Goal: Navigation & Orientation: Find specific page/section

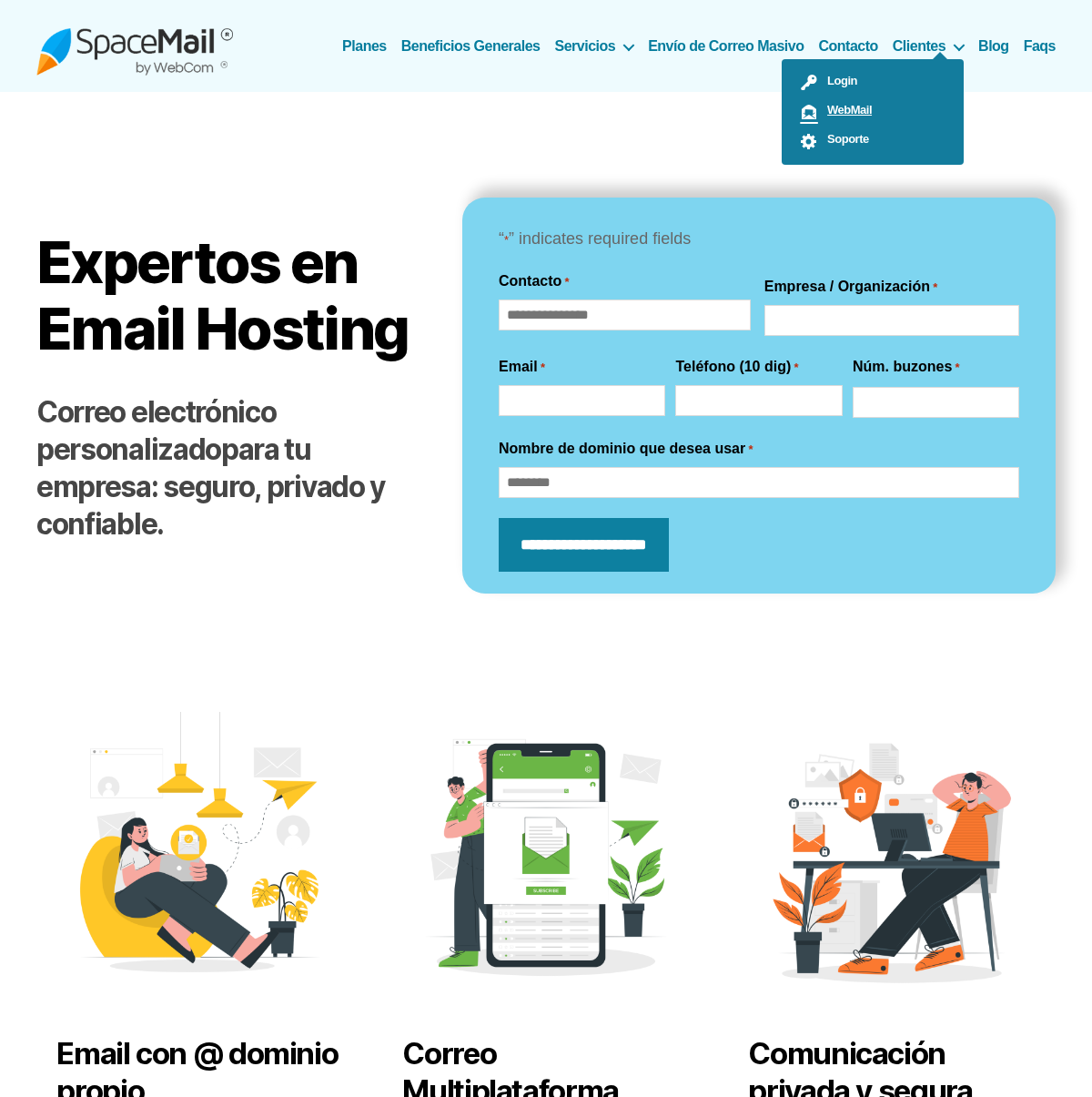
click at [862, 107] on span "WebMail" at bounding box center [845, 110] width 54 height 13
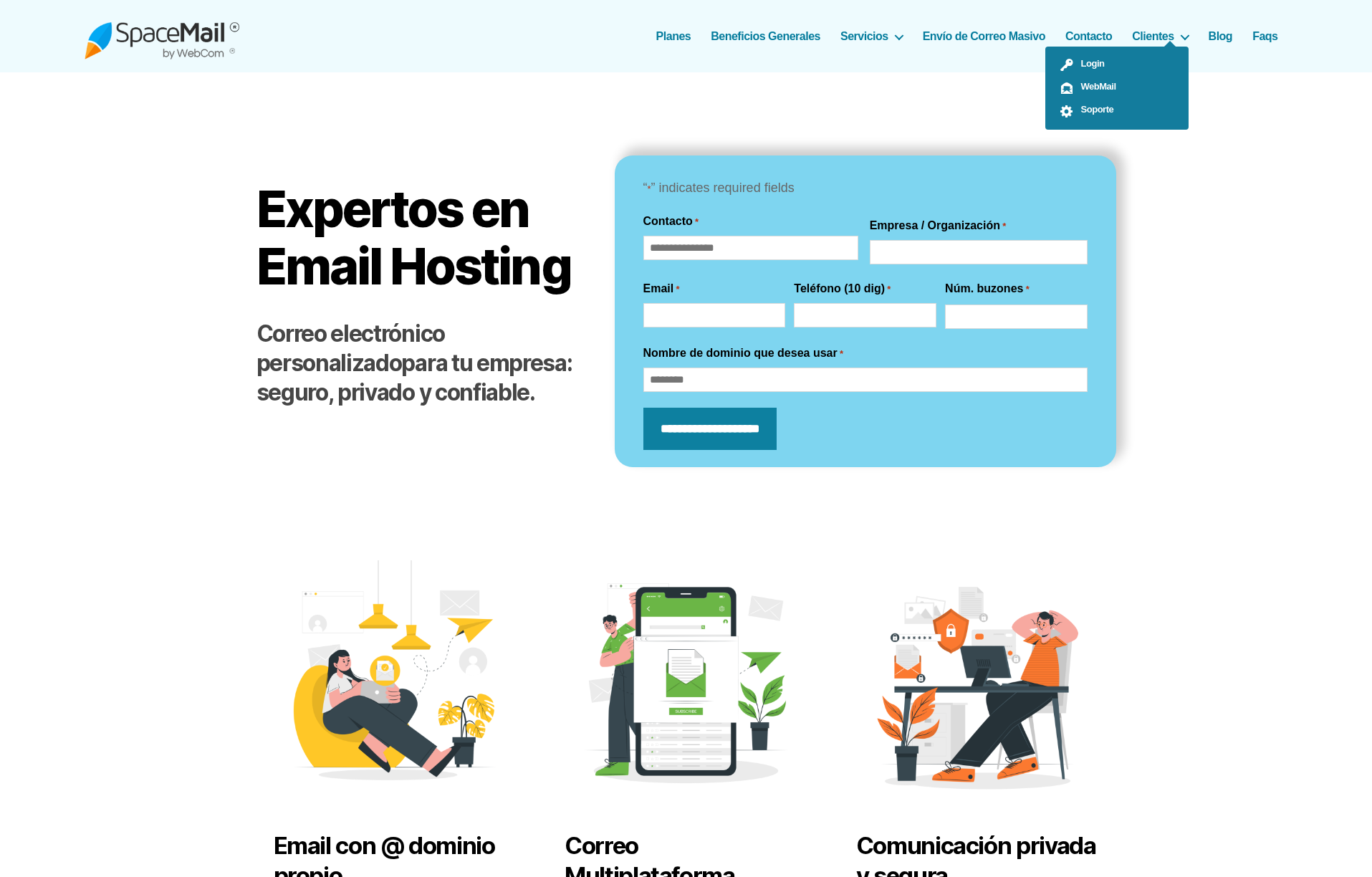
click at [859, 46] on ul "Login WebMail Soporte" at bounding box center [1116, 88] width 143 height 83
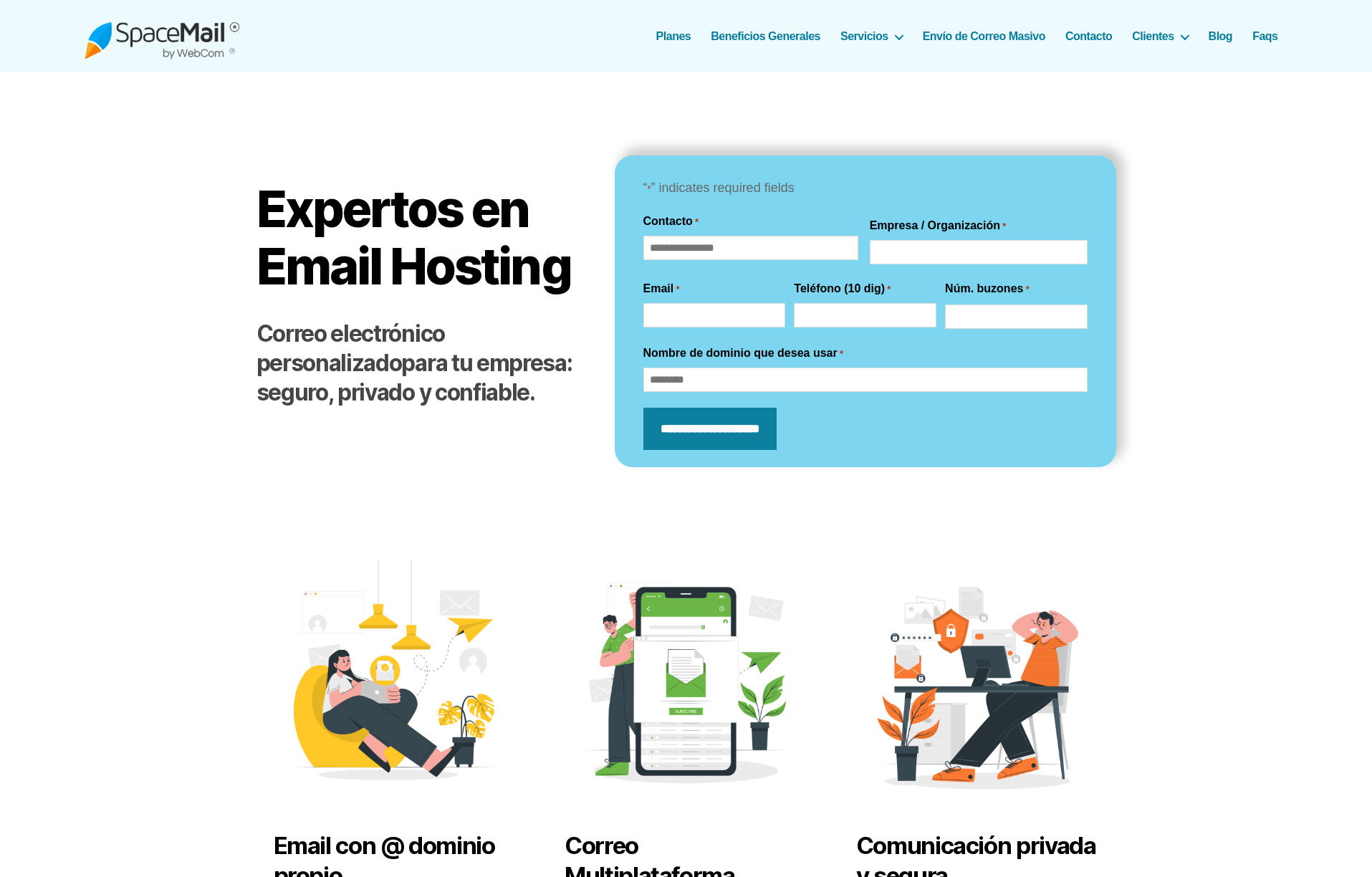
click at [859, 39] on link "Contacto" at bounding box center [1088, 36] width 46 height 14
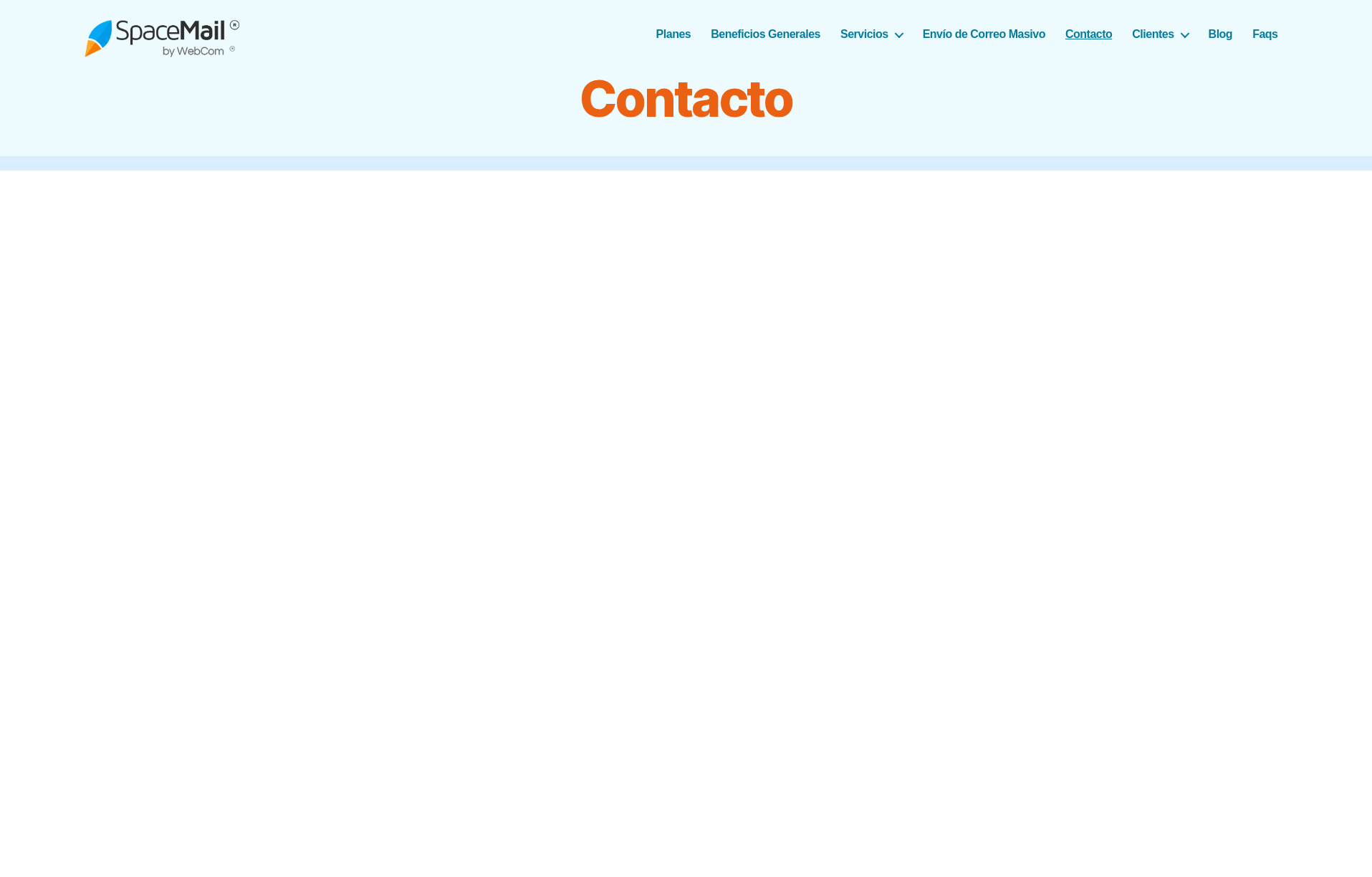
scroll to position [3, 0]
click at [209, 41] on img at bounding box center [162, 33] width 155 height 46
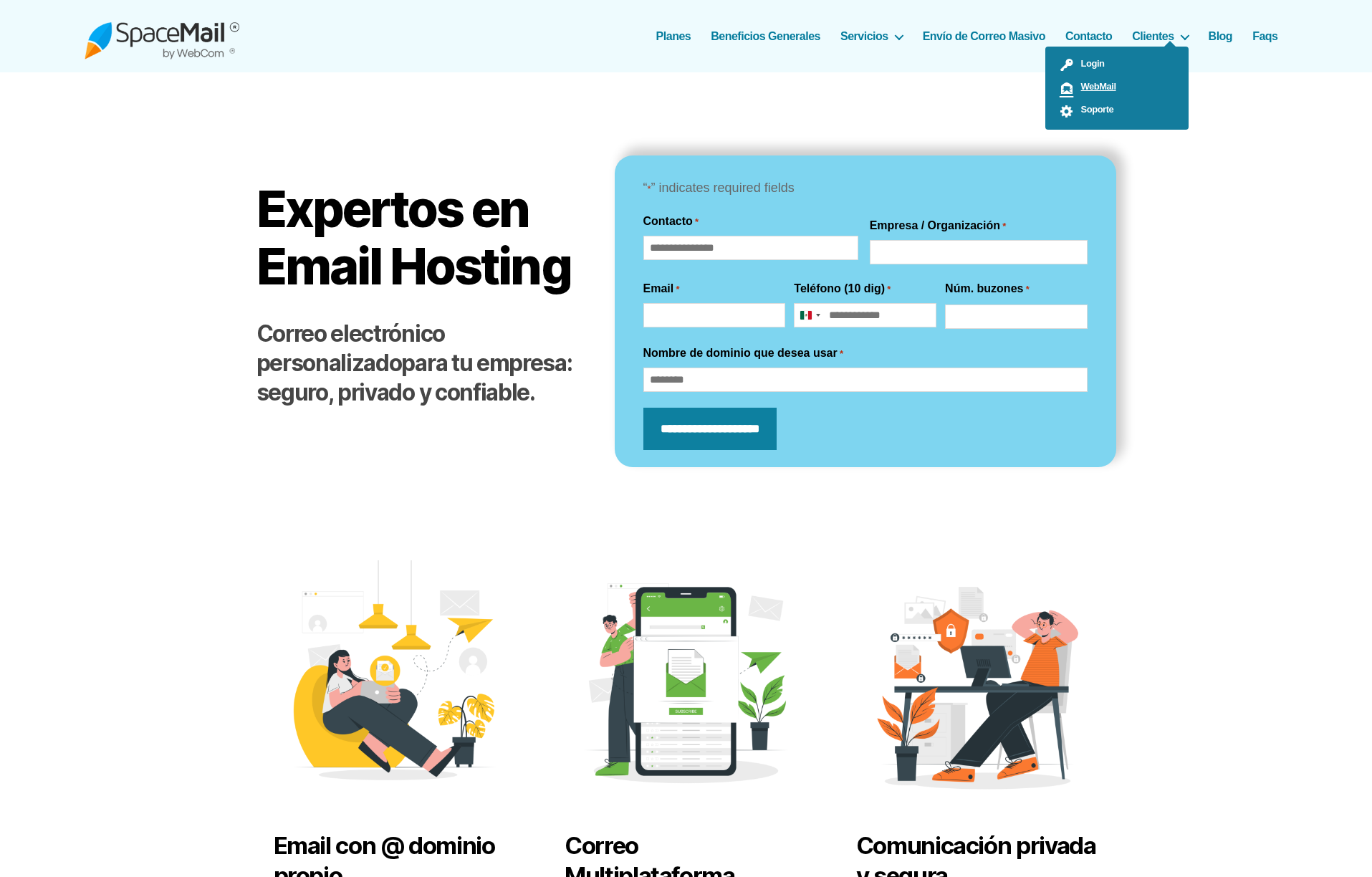
click at [1094, 84] on span "WebMail" at bounding box center [1095, 86] width 42 height 11
